Goal: Information Seeking & Learning: Find specific fact

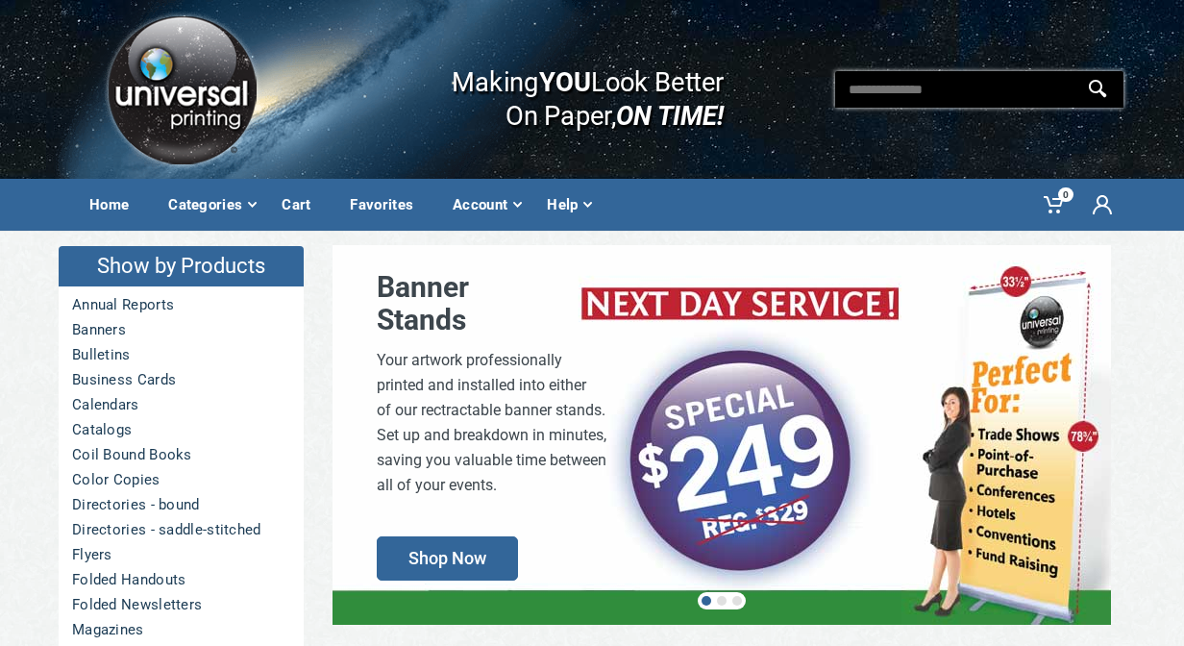
drag, startPoint x: 0, startPoint y: 0, endPoint x: 939, endPoint y: 97, distance: 943.8
click at [939, 97] on input "text" at bounding box center [979, 89] width 288 height 37
type input "****"
click at [1093, 87] on icon at bounding box center [1097, 88] width 19 height 19
